Goal: Task Accomplishment & Management: Complete application form

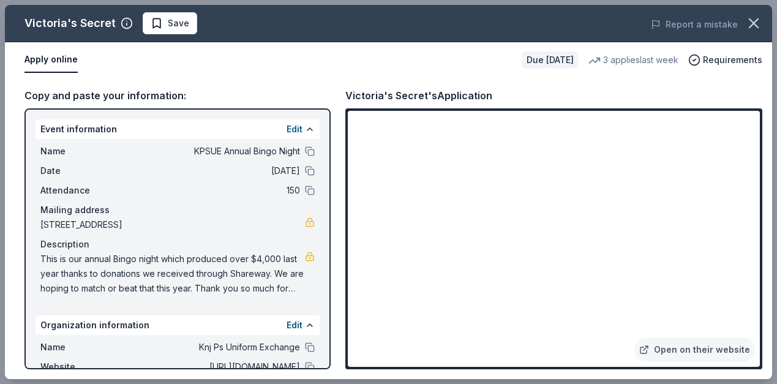
scroll to position [163, 0]
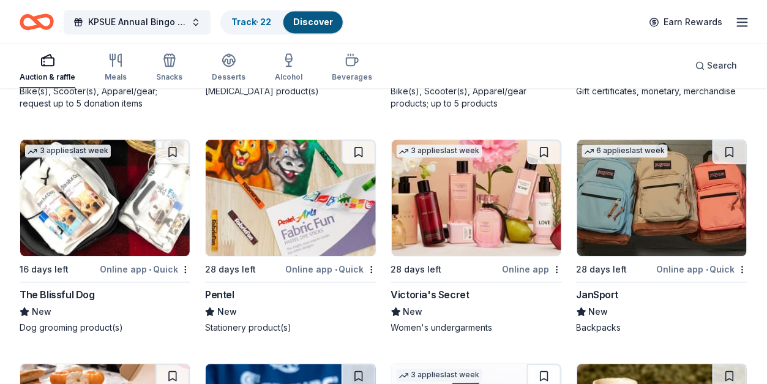
scroll to position [8638, 0]
click at [646, 205] on img at bounding box center [663, 198] width 170 height 116
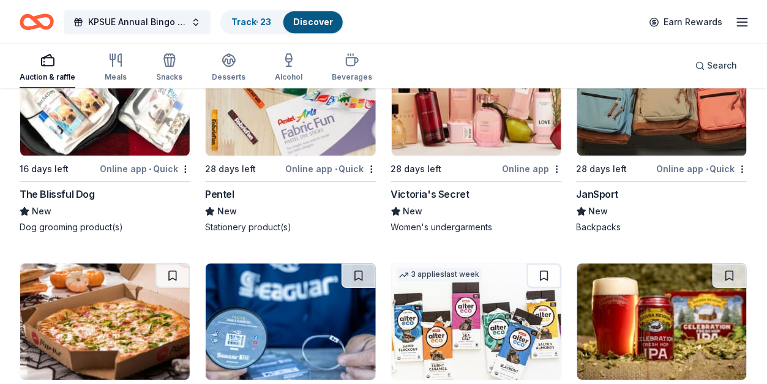
scroll to position [8801, 0]
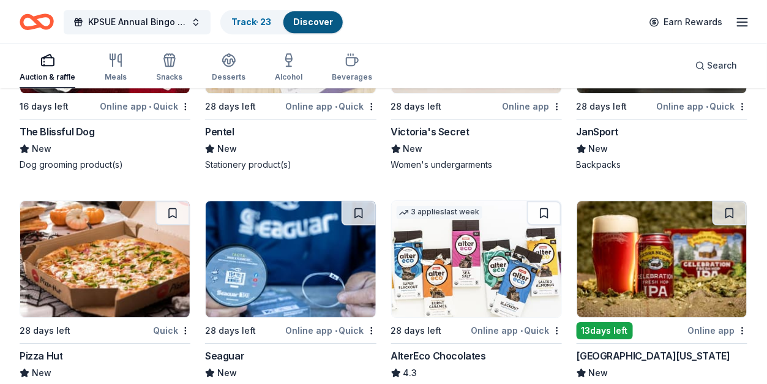
click at [130, 288] on img at bounding box center [105, 259] width 170 height 116
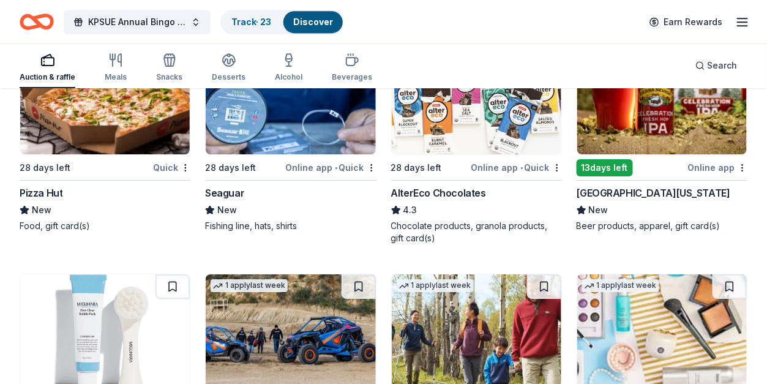
scroll to position [8964, 0]
click at [448, 137] on img at bounding box center [477, 95] width 170 height 116
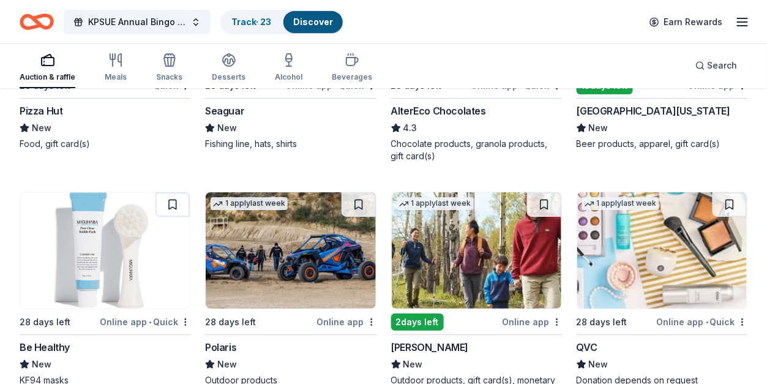
scroll to position [9128, 0]
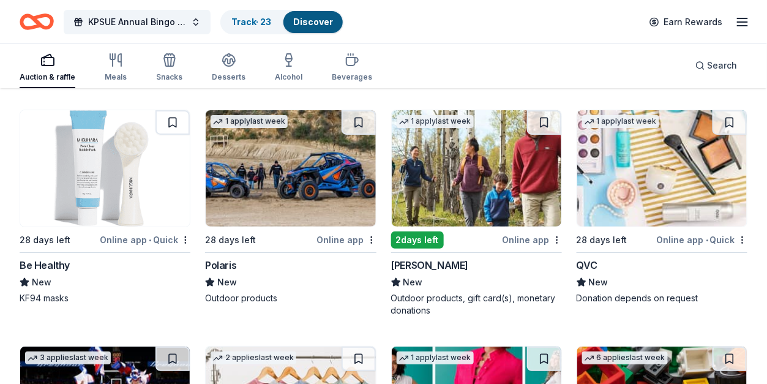
click at [454, 162] on img at bounding box center [477, 168] width 170 height 116
click at [481, 167] on img at bounding box center [477, 168] width 170 height 116
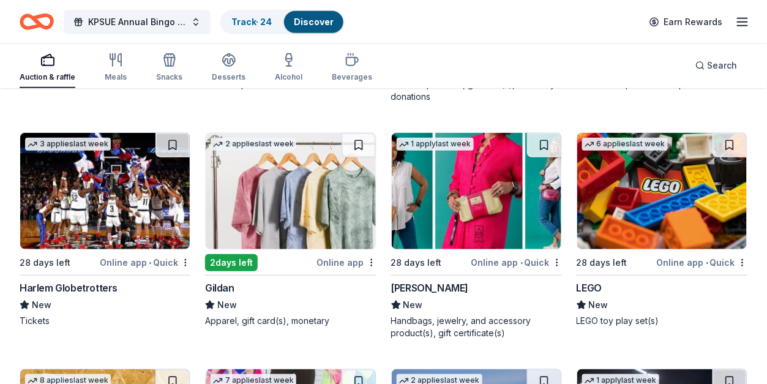
scroll to position [9373, 0]
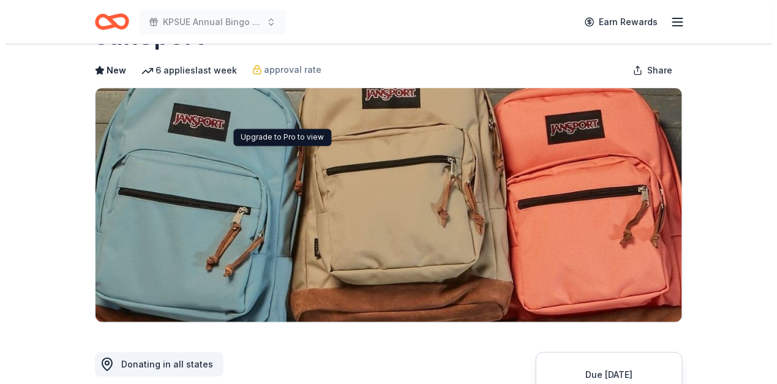
scroll to position [245, 0]
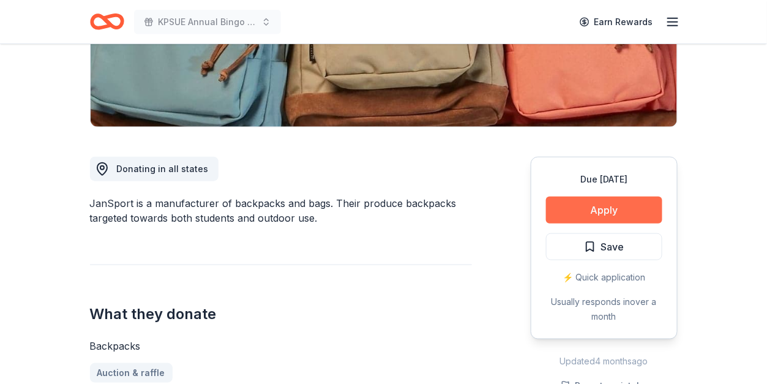
click at [622, 213] on button "Apply" at bounding box center [604, 210] width 116 height 27
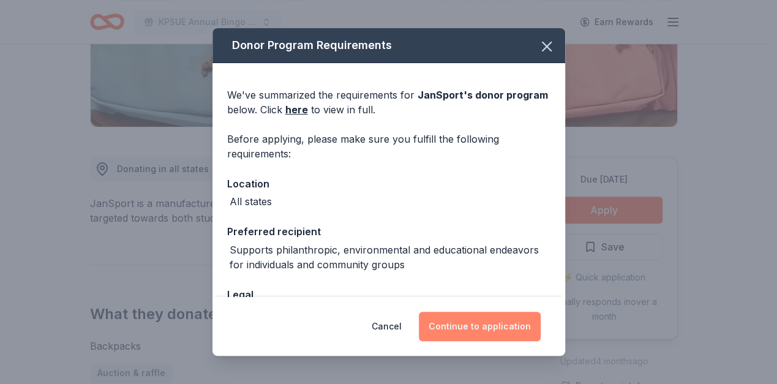
click at [519, 323] on button "Continue to application" at bounding box center [480, 326] width 122 height 29
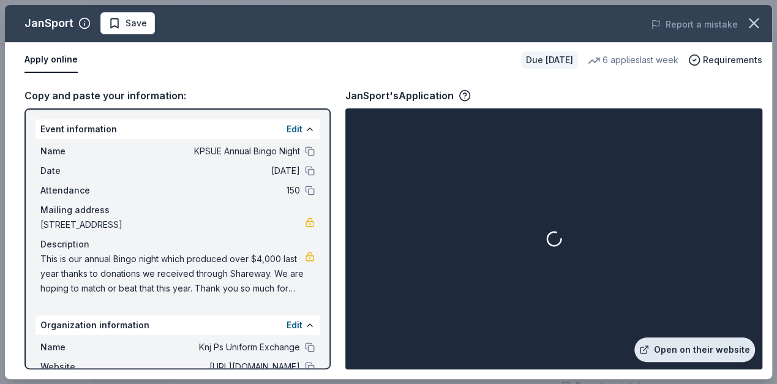
click at [666, 342] on link "Open on their website" at bounding box center [695, 349] width 121 height 24
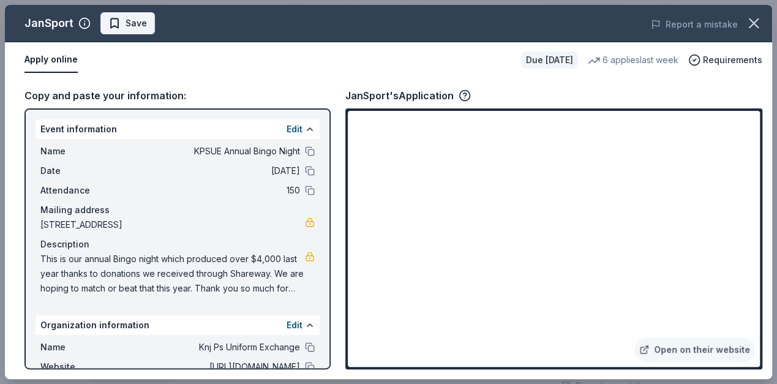
click at [126, 28] on span "Save" at bounding box center [136, 23] width 21 height 15
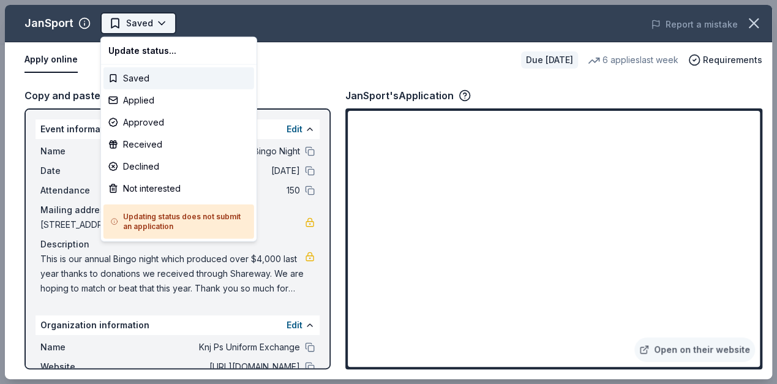
scroll to position [0, 0]
click at [151, 23] on body "KPSUE Annual Bingo Night Saved Apply Due in 28 days Share JanSport New 6 applie…" at bounding box center [383, 192] width 767 height 384
click at [143, 96] on div "Applied" at bounding box center [179, 100] width 151 height 22
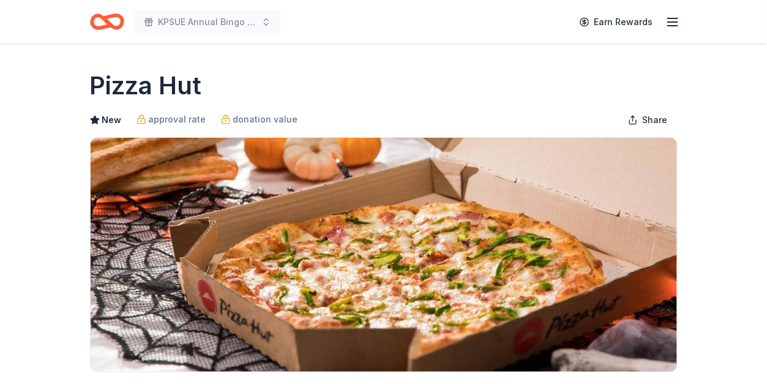
scroll to position [326, 0]
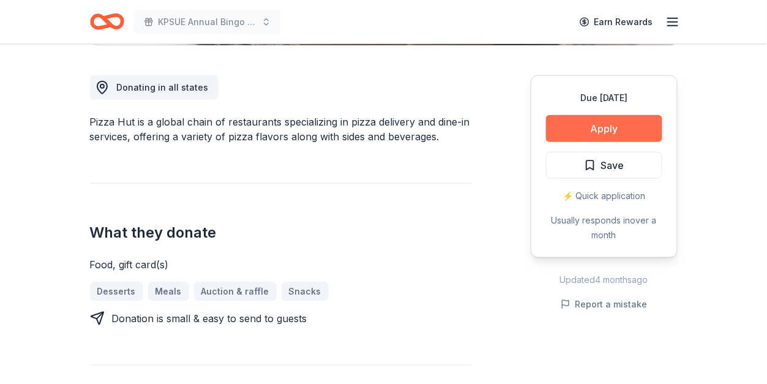
click at [597, 125] on button "Apply" at bounding box center [604, 128] width 116 height 27
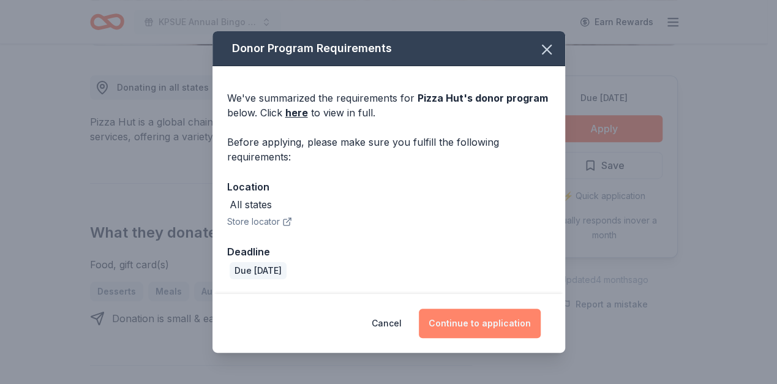
click at [523, 321] on button "Continue to application" at bounding box center [480, 323] width 122 height 29
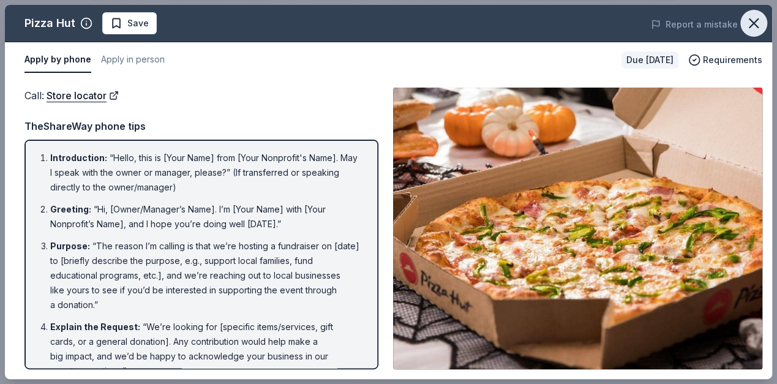
click at [748, 20] on icon "button" at bounding box center [753, 23] width 17 height 17
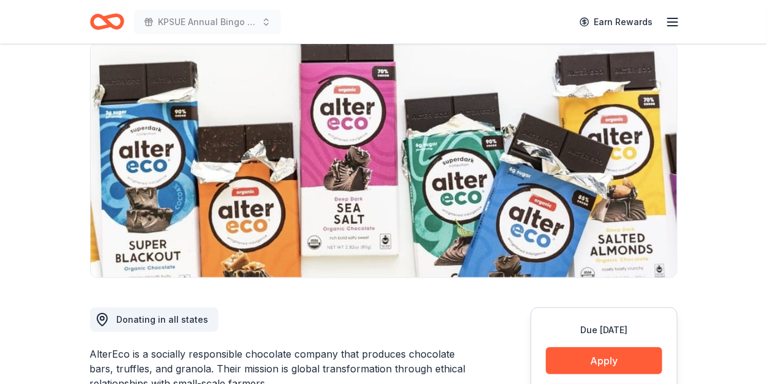
scroll to position [163, 0]
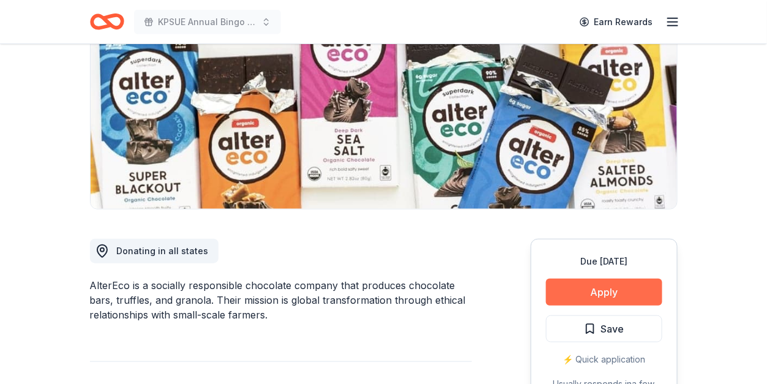
click at [582, 287] on button "Apply" at bounding box center [604, 292] width 116 height 27
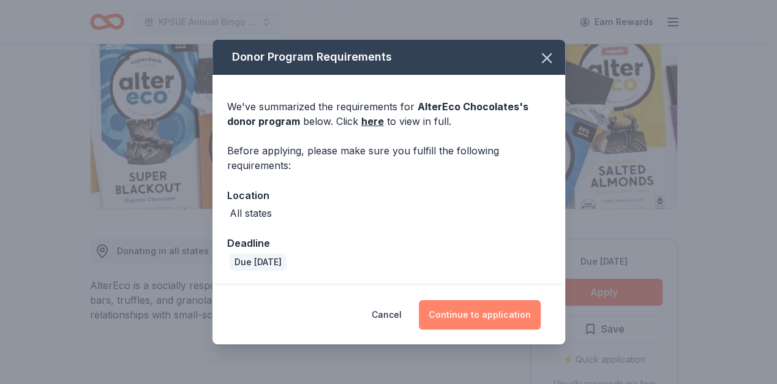
click at [461, 324] on button "Continue to application" at bounding box center [480, 314] width 122 height 29
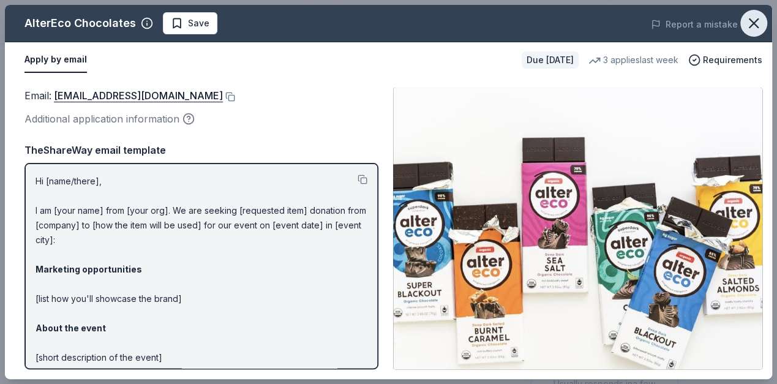
click at [758, 21] on icon "button" at bounding box center [753, 23] width 17 height 17
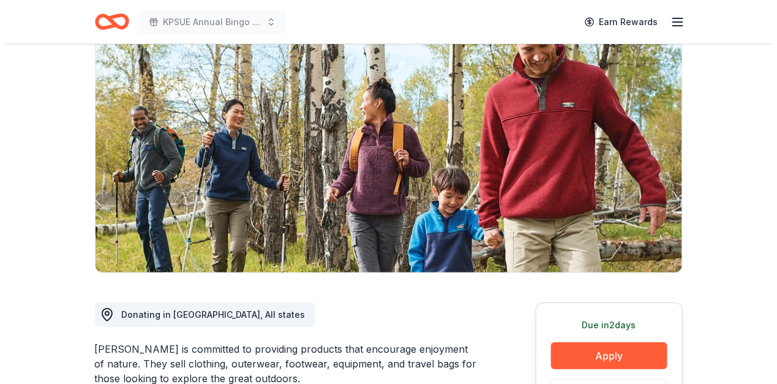
scroll to position [163, 0]
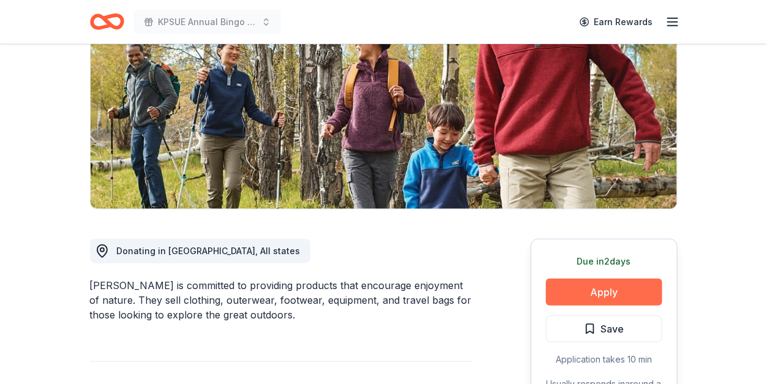
click at [595, 295] on button "Apply" at bounding box center [604, 292] width 116 height 27
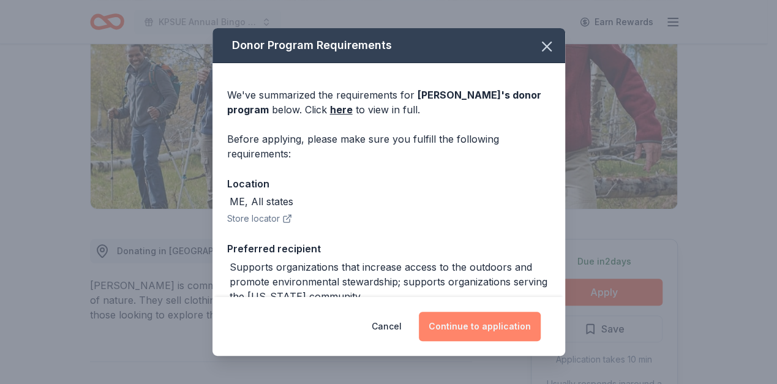
click at [466, 321] on button "Continue to application" at bounding box center [480, 326] width 122 height 29
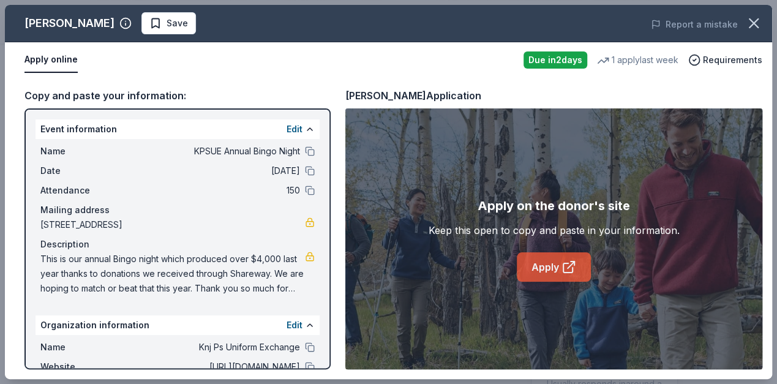
click at [573, 269] on icon at bounding box center [567, 267] width 9 height 9
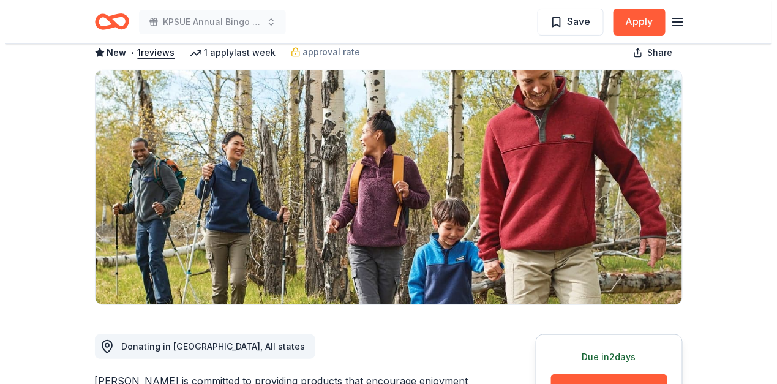
scroll to position [245, 0]
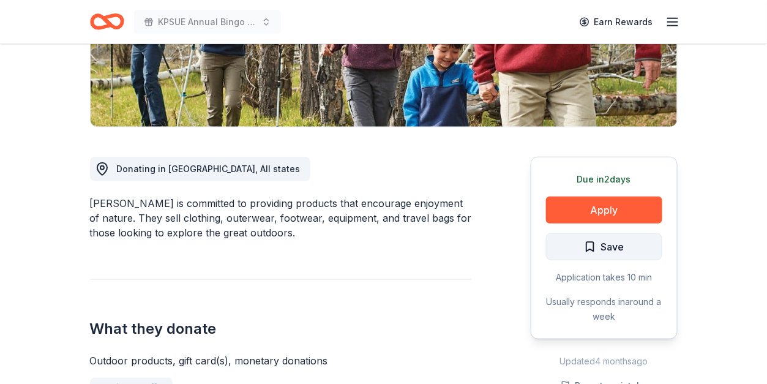
click at [592, 251] on span "Save" at bounding box center [604, 247] width 40 height 16
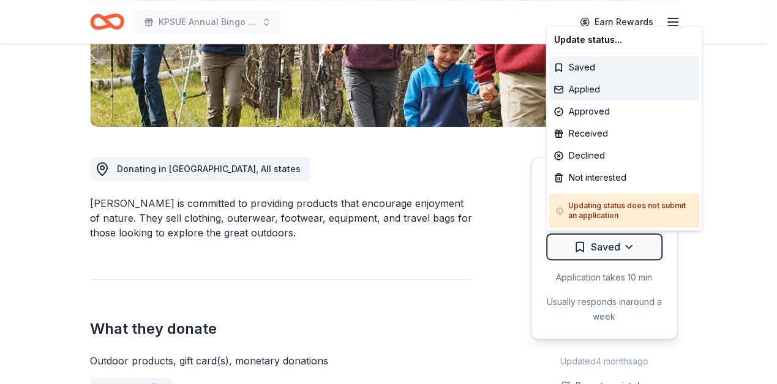
click at [616, 86] on div "Applied" at bounding box center [624, 89] width 151 height 22
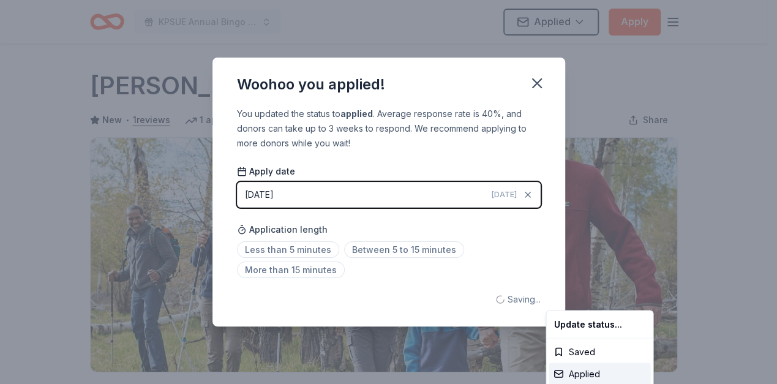
scroll to position [0, 0]
